Goal: Task Accomplishment & Management: Manage account settings

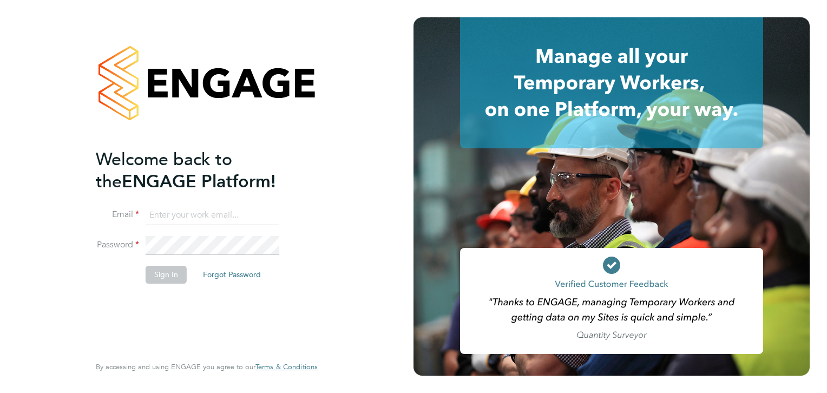
type input "[PERSON_NAME][EMAIL_ADDRESS][PERSON_NAME][DOMAIN_NAME]"
click at [165, 278] on button "Sign In" at bounding box center [166, 274] width 41 height 17
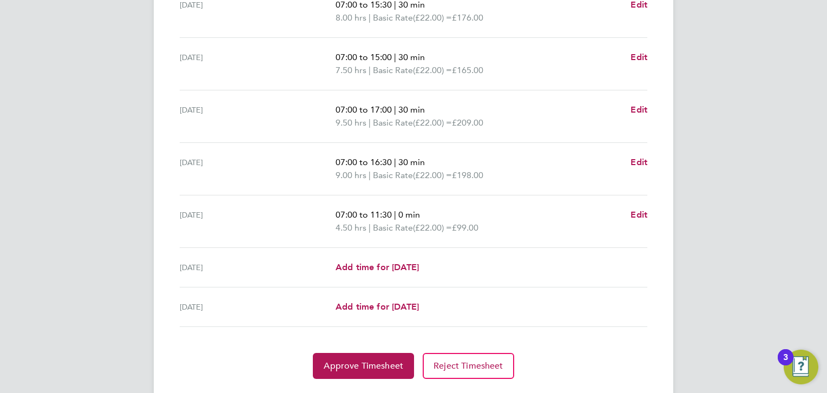
scroll to position [388, 0]
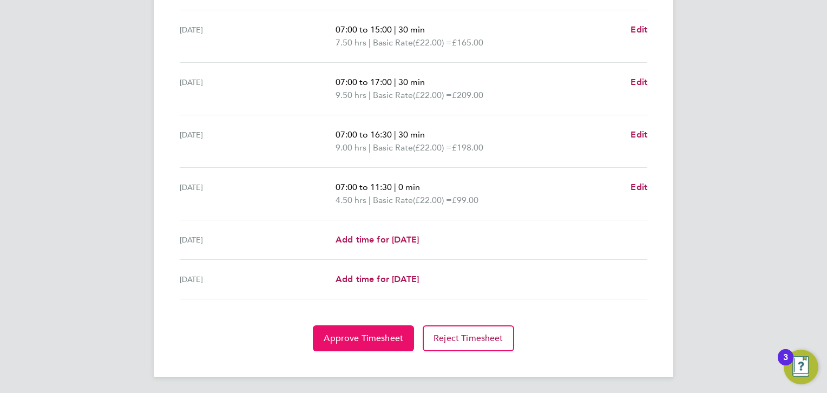
click at [360, 338] on span "Approve Timesheet" at bounding box center [364, 338] width 80 height 11
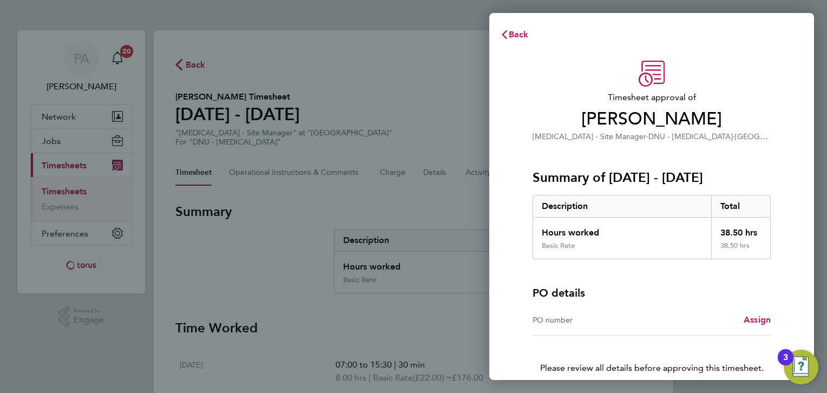
scroll to position [50, 0]
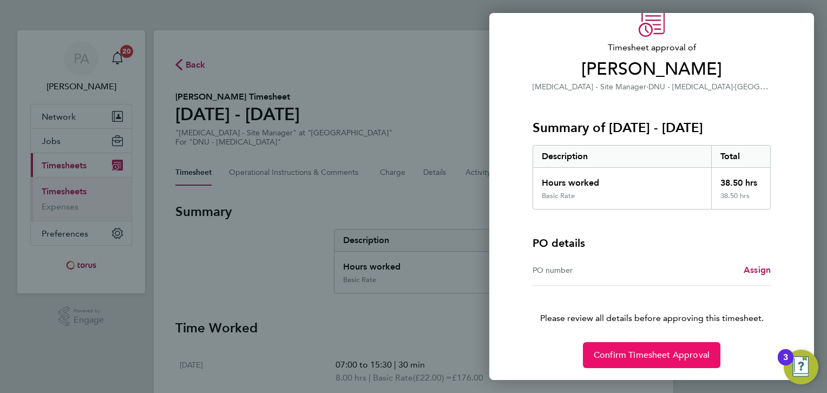
click at [649, 356] on span "Confirm Timesheet Approval" at bounding box center [652, 355] width 116 height 11
